Goal: Transaction & Acquisition: Subscribe to service/newsletter

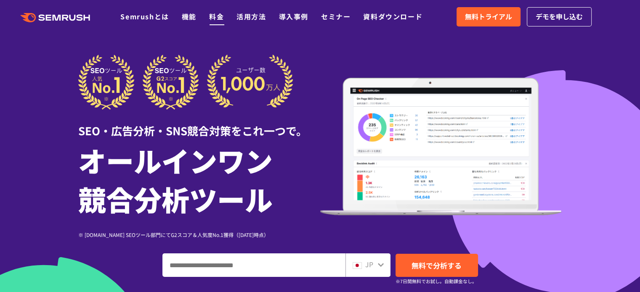
click at [210, 15] on link "料金" at bounding box center [216, 16] width 15 height 10
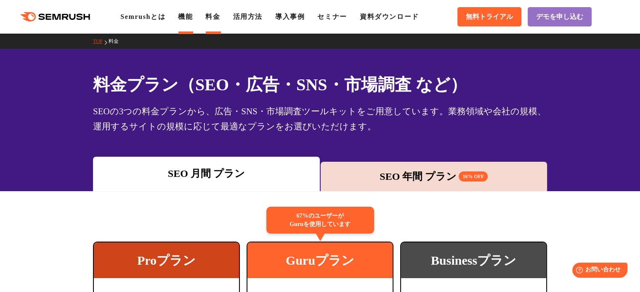
click at [187, 19] on link "機能" at bounding box center [185, 16] width 15 height 7
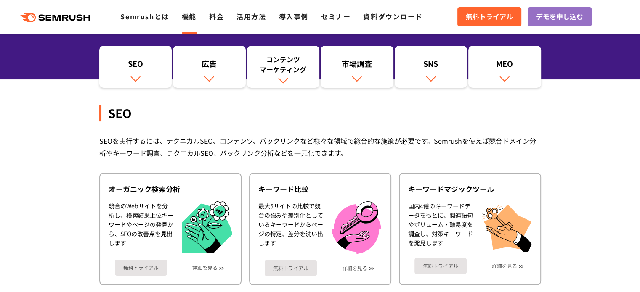
scroll to position [101, 0]
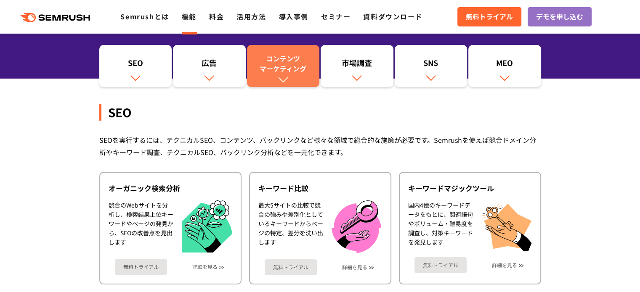
click at [279, 73] on div "コンテンツ マーケティング" at bounding box center [283, 63] width 64 height 20
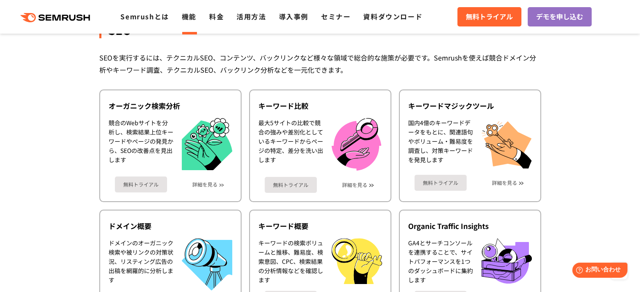
scroll to position [101, 0]
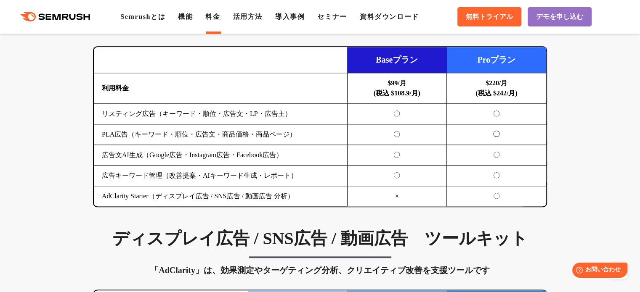
scroll to position [940, 0]
click at [226, 173] on td "広告キーワード管理（改善提案・AIキーワード生成・レポート）" at bounding box center [220, 176] width 253 height 21
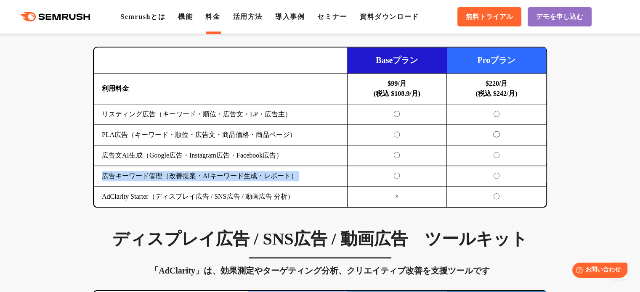
click at [226, 173] on td "広告キーワード管理（改善提案・AIキーワード生成・レポート）" at bounding box center [220, 176] width 253 height 21
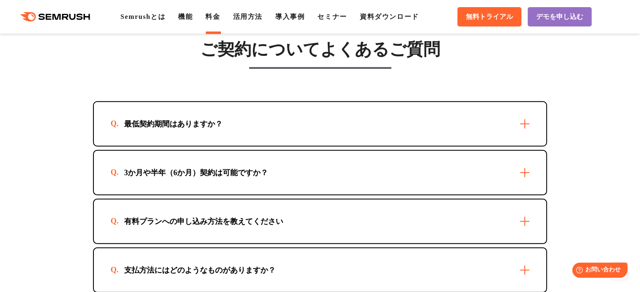
scroll to position [2381, 0]
click at [185, 13] on link "機能" at bounding box center [185, 16] width 15 height 7
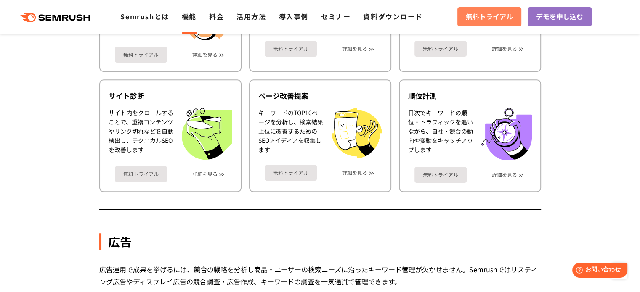
click at [487, 16] on span "無料トライアル" at bounding box center [489, 16] width 47 height 11
